Goal: Task Accomplishment & Management: Use online tool/utility

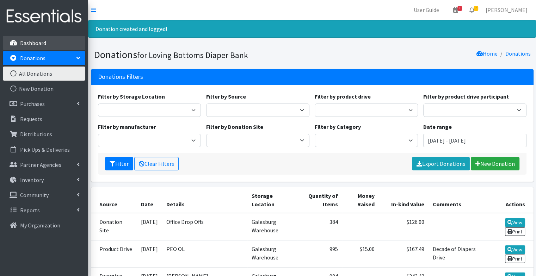
click at [44, 41] on p "Dashboard" at bounding box center [33, 42] width 26 height 7
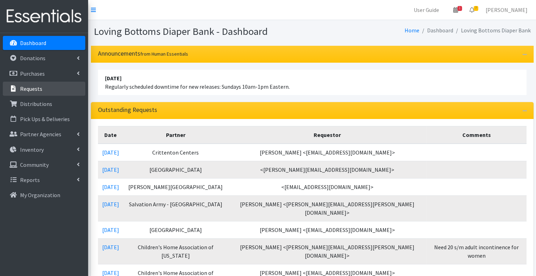
click at [47, 92] on link "Requests" at bounding box center [44, 89] width 82 height 14
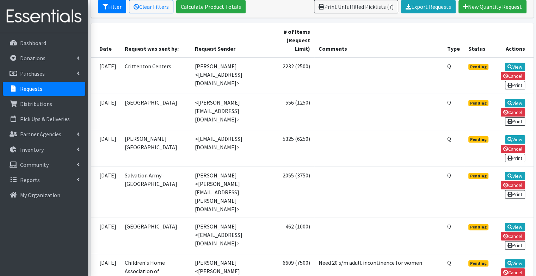
scroll to position [142, 0]
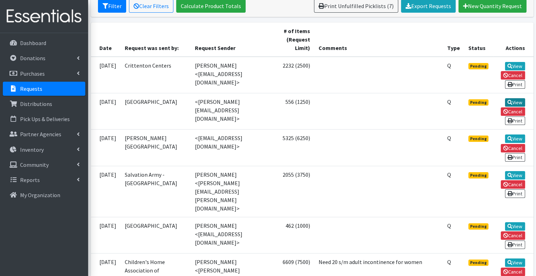
click at [509, 102] on icon at bounding box center [509, 102] width 5 height 5
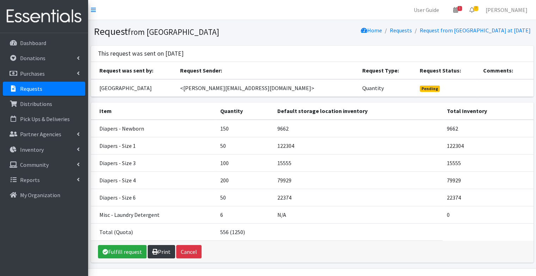
click at [157, 249] on link "Print" at bounding box center [161, 251] width 27 height 13
click at [123, 251] on link "Fulfill request" at bounding box center [122, 251] width 49 height 13
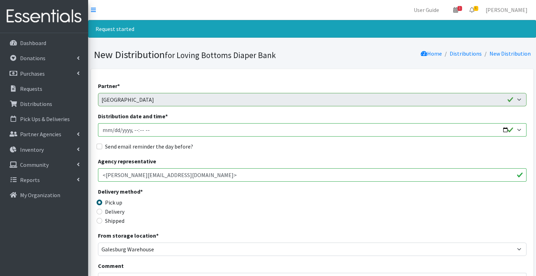
click at [507, 130] on input "Distribution date and time *" at bounding box center [312, 129] width 428 height 13
type input "2025-09-29T17:36"
click at [264, 144] on div "Send email reminder the day before?" at bounding box center [312, 146] width 428 height 8
click at [191, 147] on label "Send email reminder the day before?" at bounding box center [149, 146] width 88 height 8
click at [102, 147] on input "Send email reminder the day before?" at bounding box center [100, 147] width 6 height 6
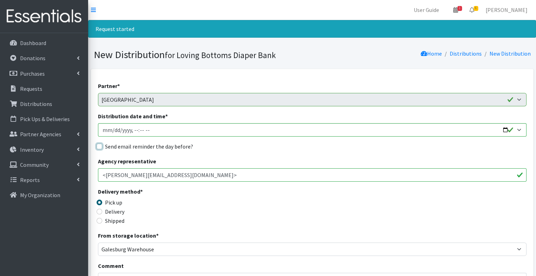
checkbox input "true"
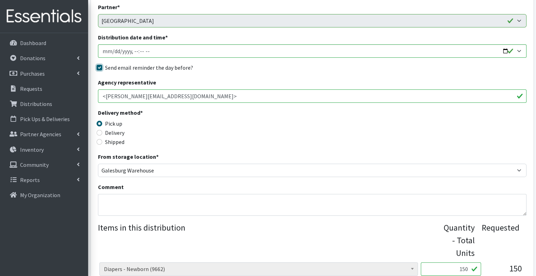
scroll to position [88, 0]
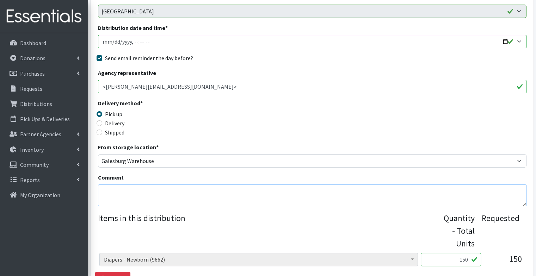
click at [165, 192] on textarea "Comment" at bounding box center [312, 196] width 428 height 22
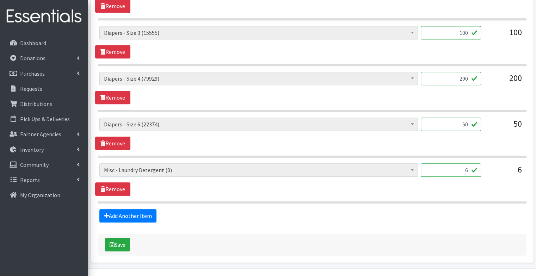
scroll to position [424, 0]
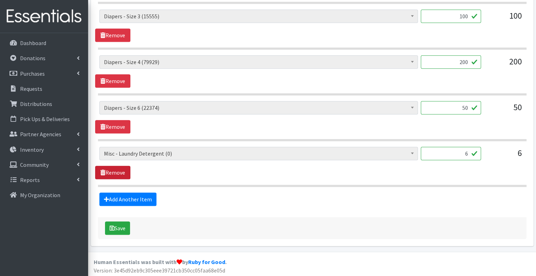
type textarea "October order - pick up at open house"
click at [116, 171] on link "Remove" at bounding box center [112, 172] width 35 height 13
click at [122, 230] on button "Save" at bounding box center [117, 228] width 25 height 13
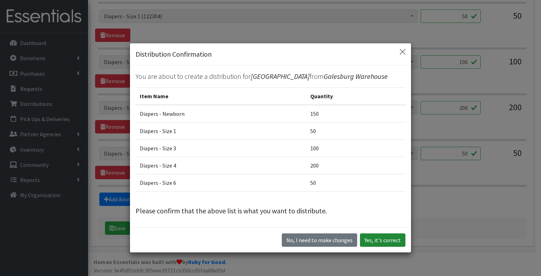
click at [389, 241] on button "Yes, it's correct" at bounding box center [382, 240] width 45 height 13
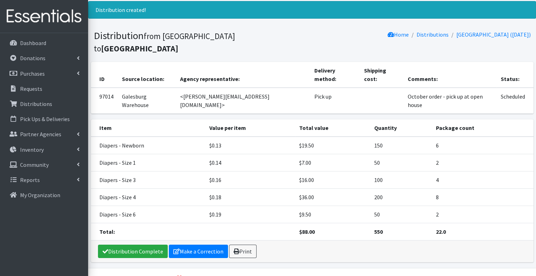
scroll to position [42, 0]
click at [237, 245] on link "Print" at bounding box center [242, 251] width 27 height 13
